Goal: Check status: Check status

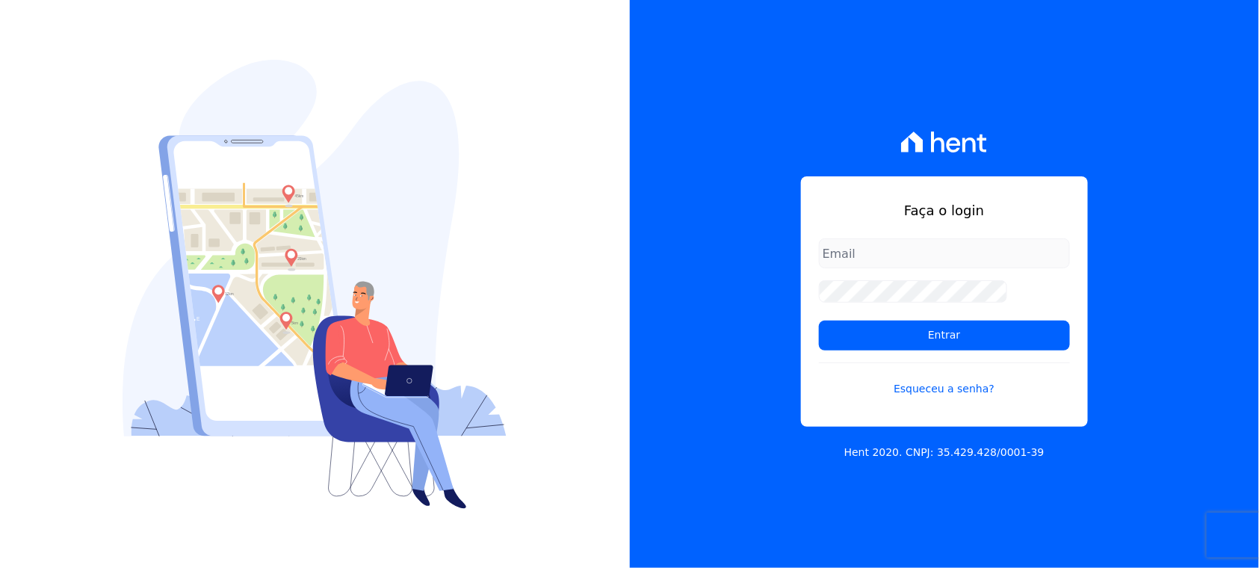
click at [904, 252] on input "email" at bounding box center [944, 253] width 251 height 30
type input "[PERSON_NAME][EMAIL_ADDRESS][PERSON_NAME][DOMAIN_NAME]"
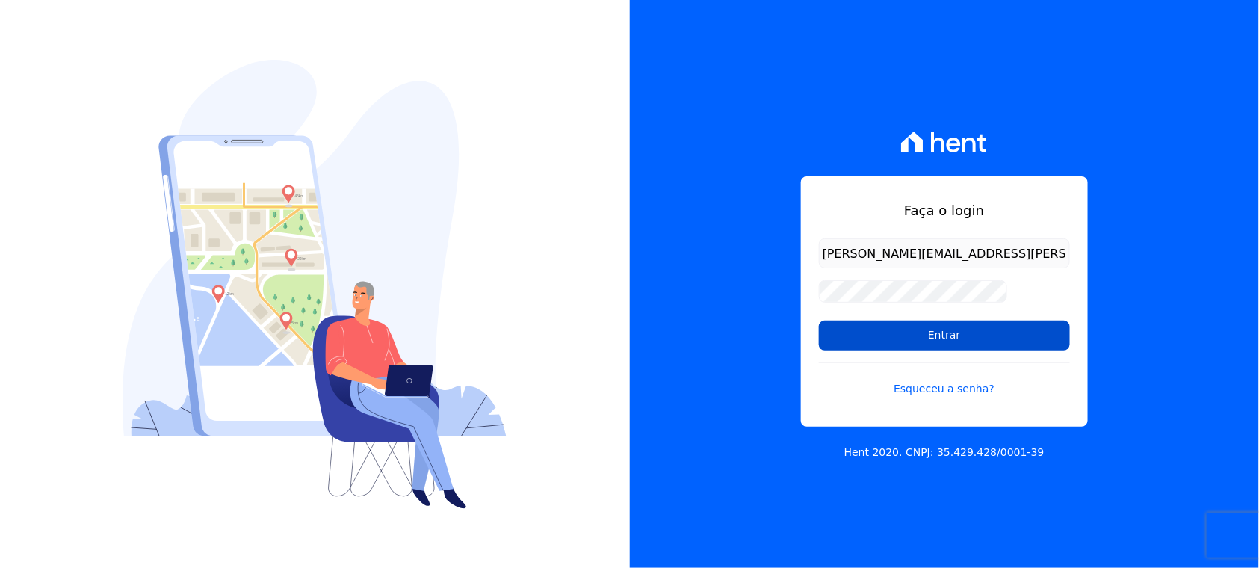
click at [947, 320] on input "Entrar" at bounding box center [944, 335] width 251 height 30
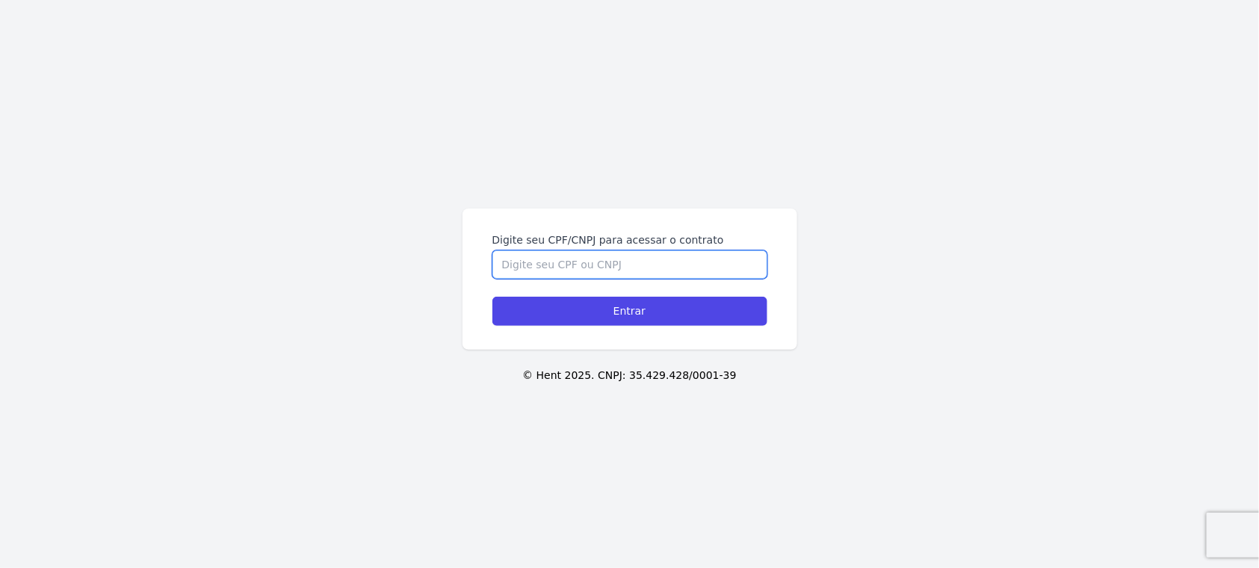
click at [609, 269] on input "Digite seu CPF/CNPJ para acessar o contrato" at bounding box center [629, 264] width 275 height 28
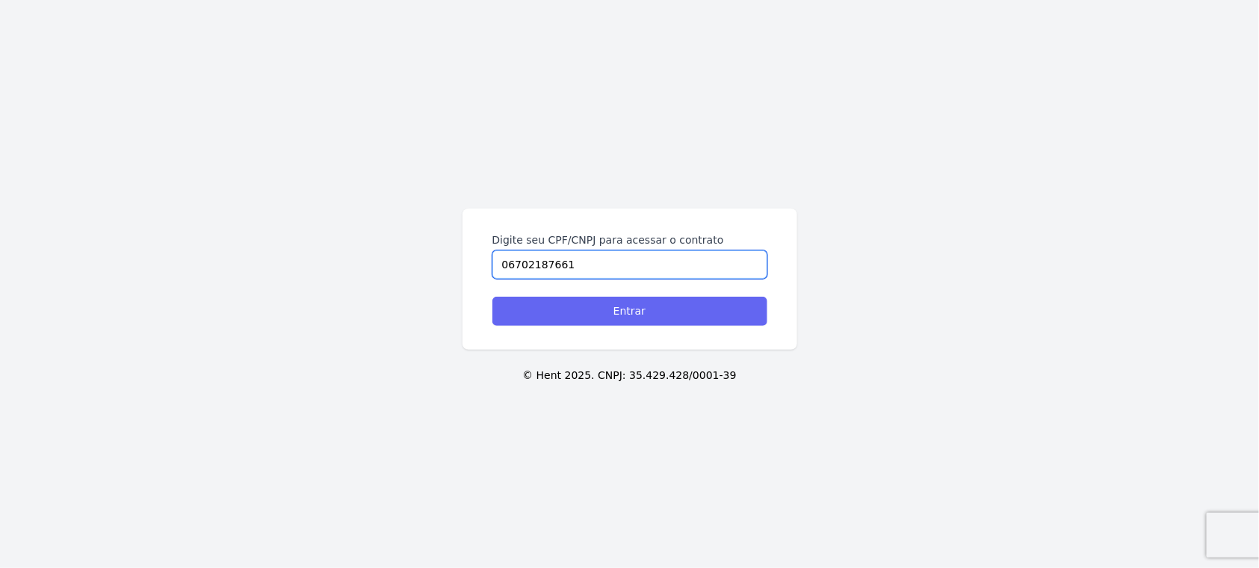
type input "06702187661"
click at [630, 305] on input "Entrar" at bounding box center [629, 311] width 275 height 29
